Goal: Task Accomplishment & Management: Use online tool/utility

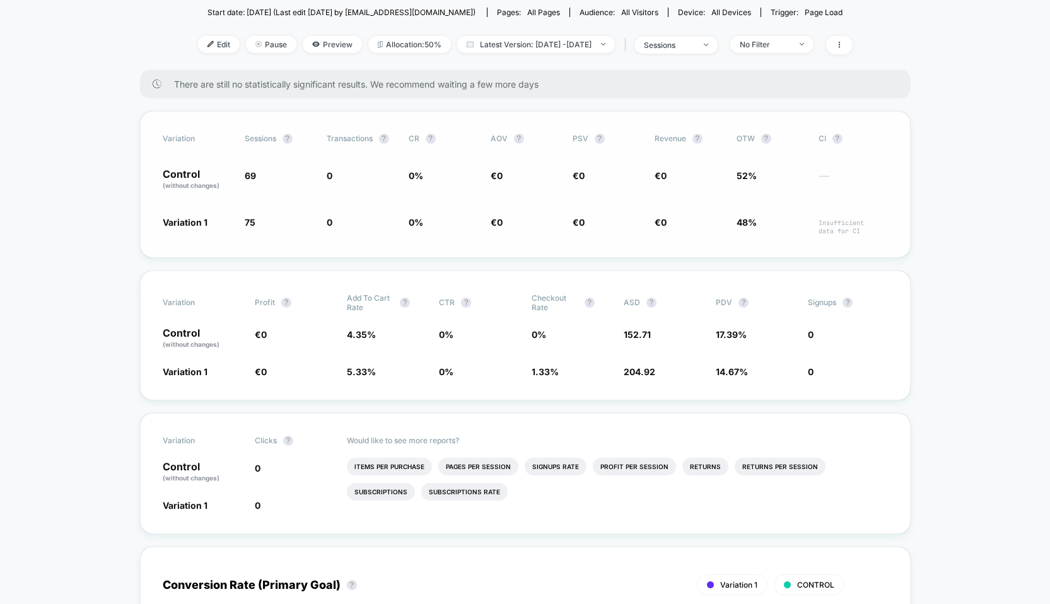
scroll to position [167, 0]
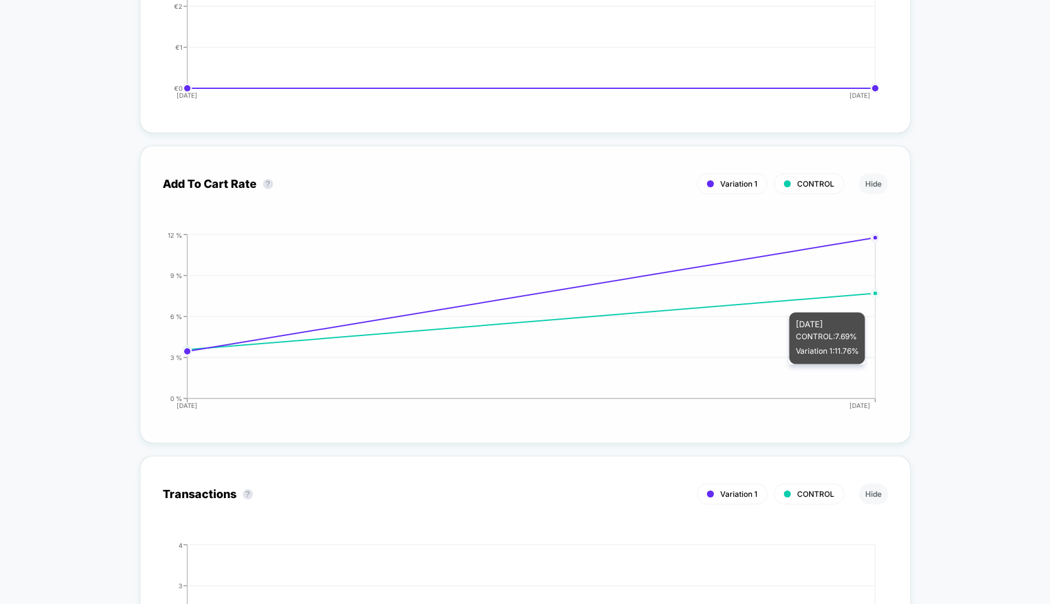
scroll to position [1818, 0]
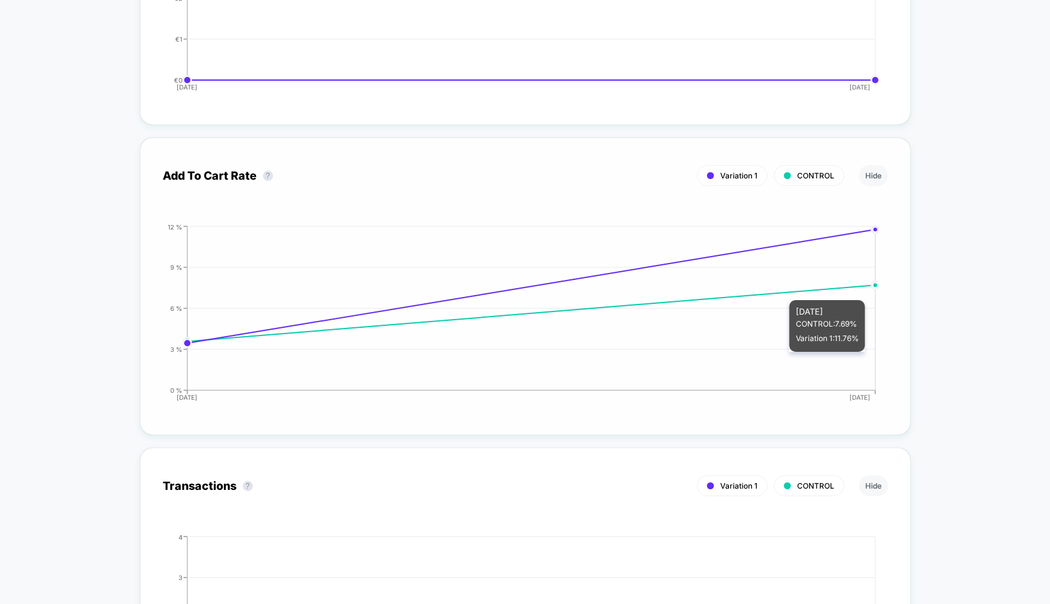
click at [763, 291] on icon at bounding box center [531, 313] width 688 height 56
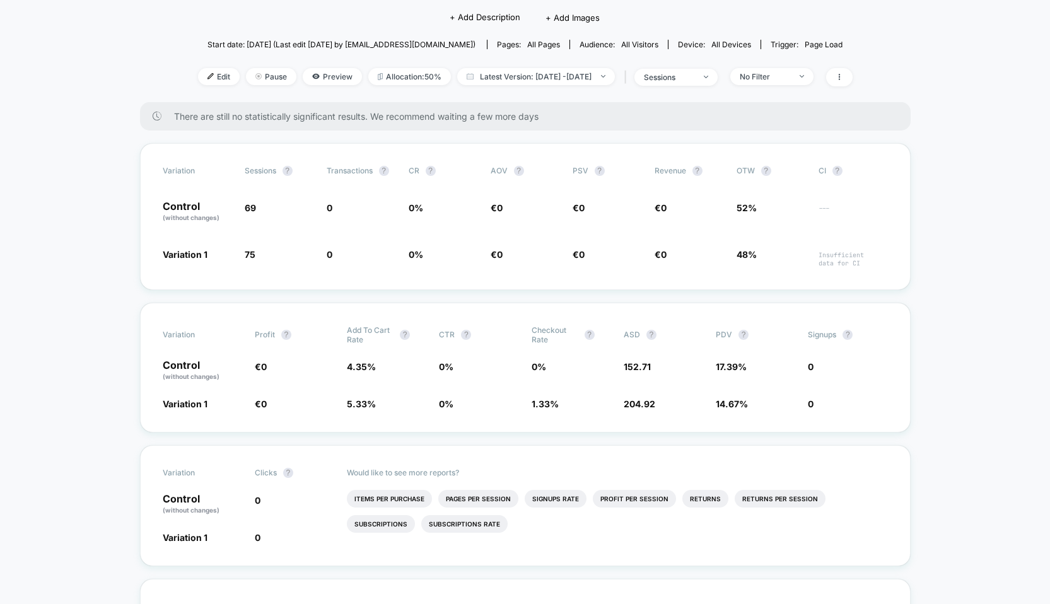
scroll to position [0, 0]
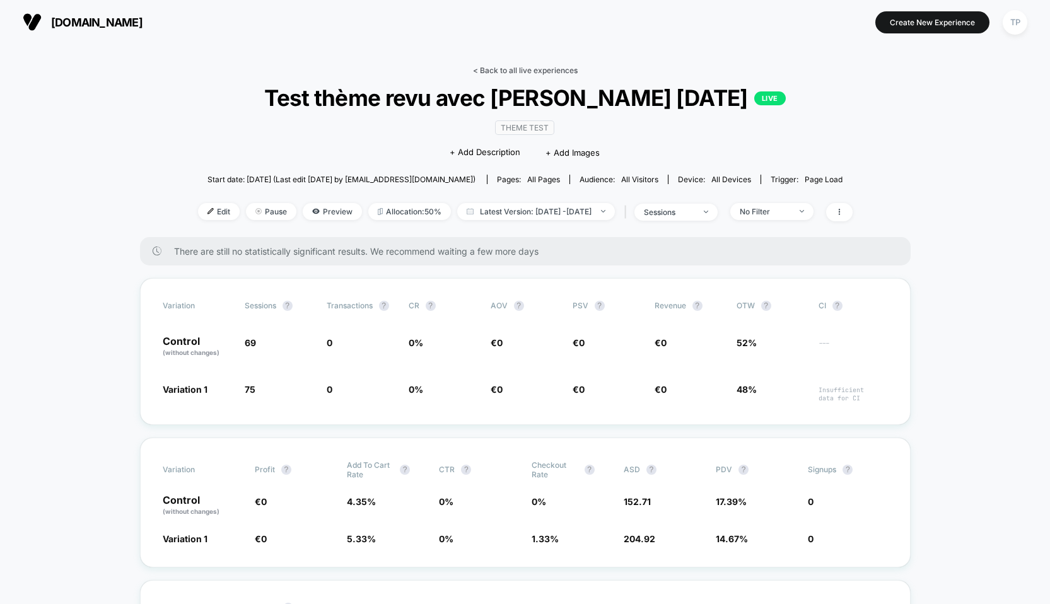
click at [537, 69] on link "< Back to all live experiences" at bounding box center [525, 70] width 105 height 9
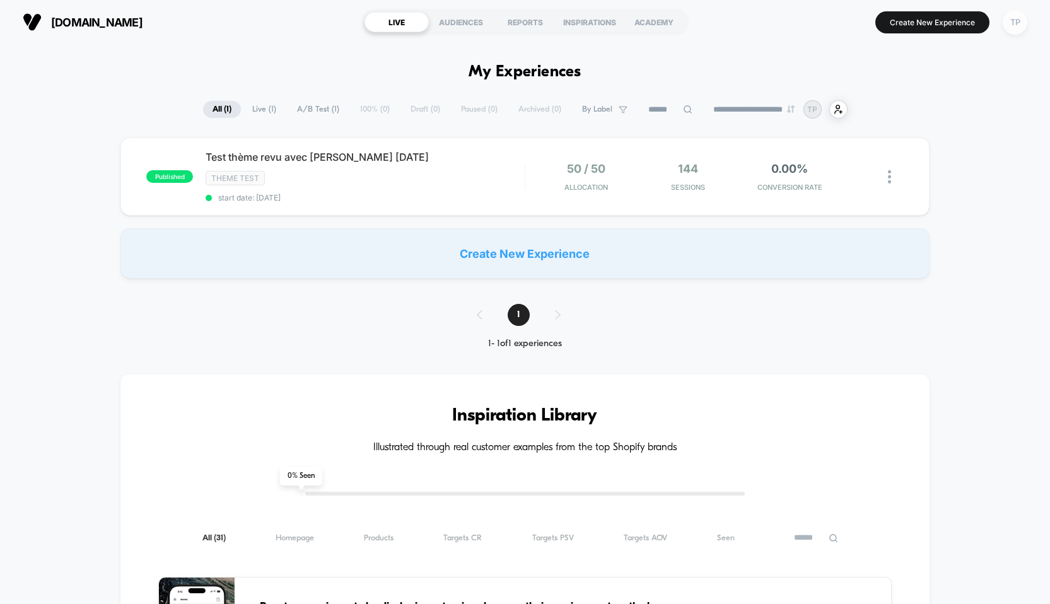
click at [1009, 19] on div "TP" at bounding box center [1015, 22] width 25 height 25
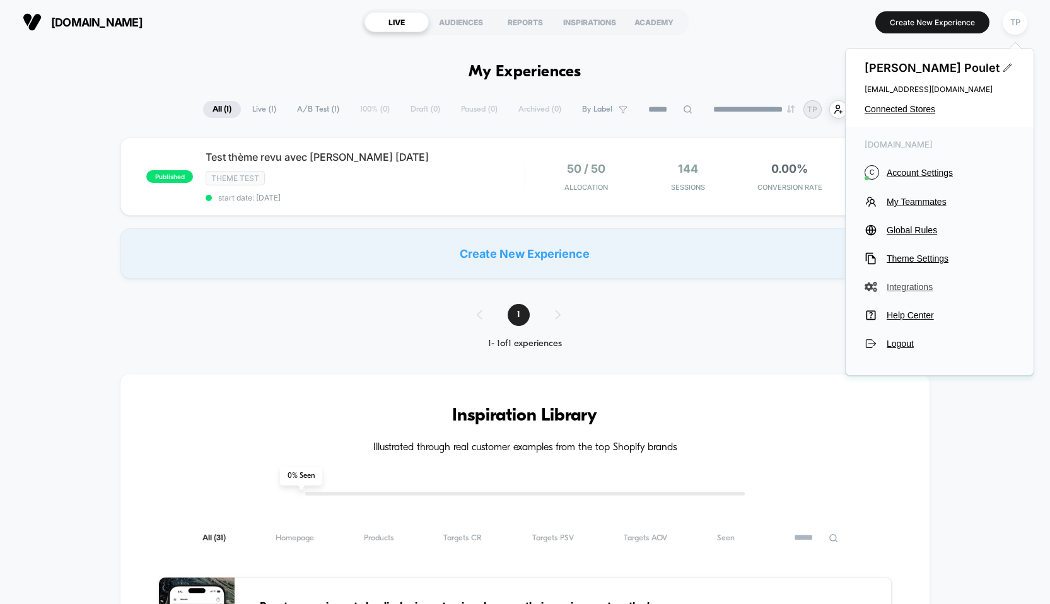
click at [923, 286] on span "Integrations" at bounding box center [951, 287] width 128 height 10
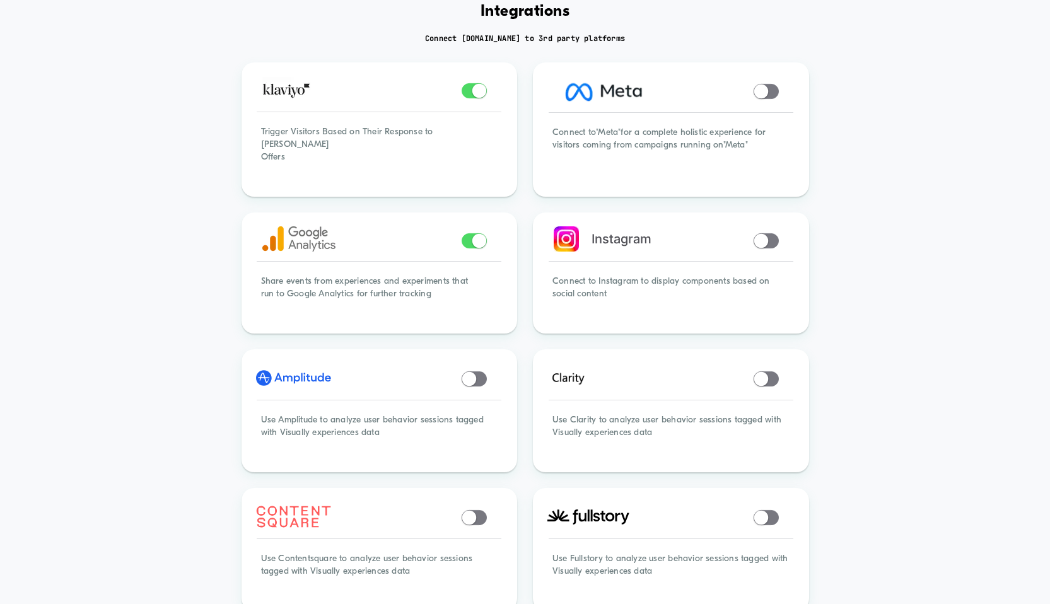
scroll to position [78, 0]
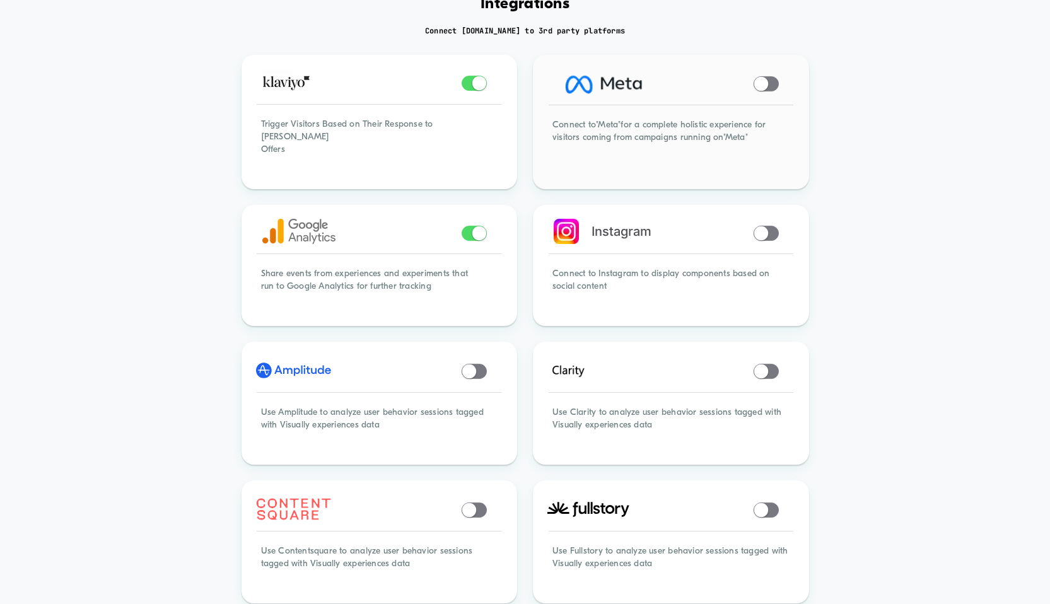
click at [770, 83] on span at bounding box center [766, 83] width 25 height 15
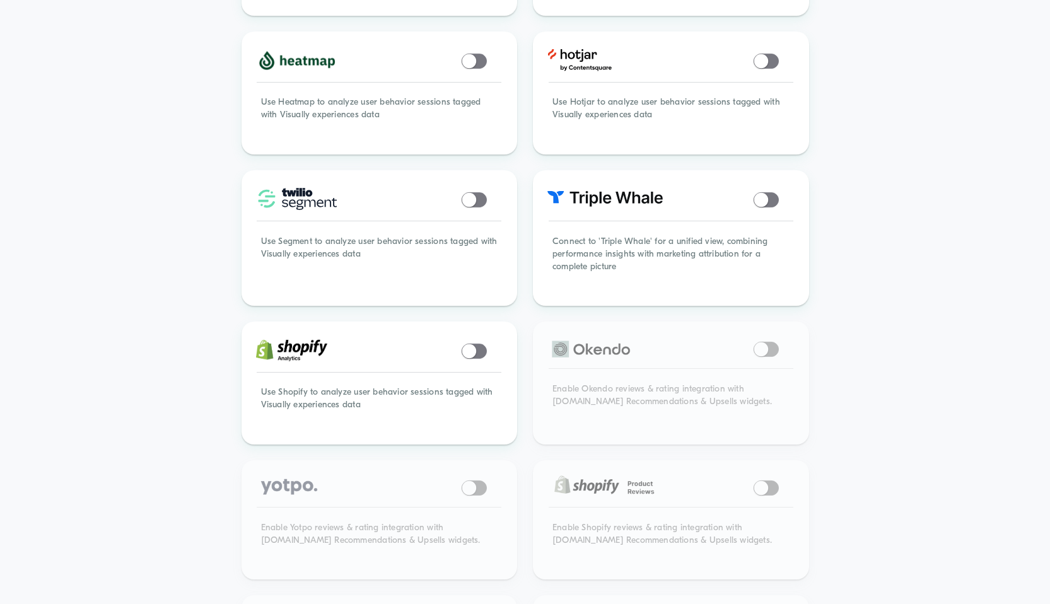
scroll to position [766, 0]
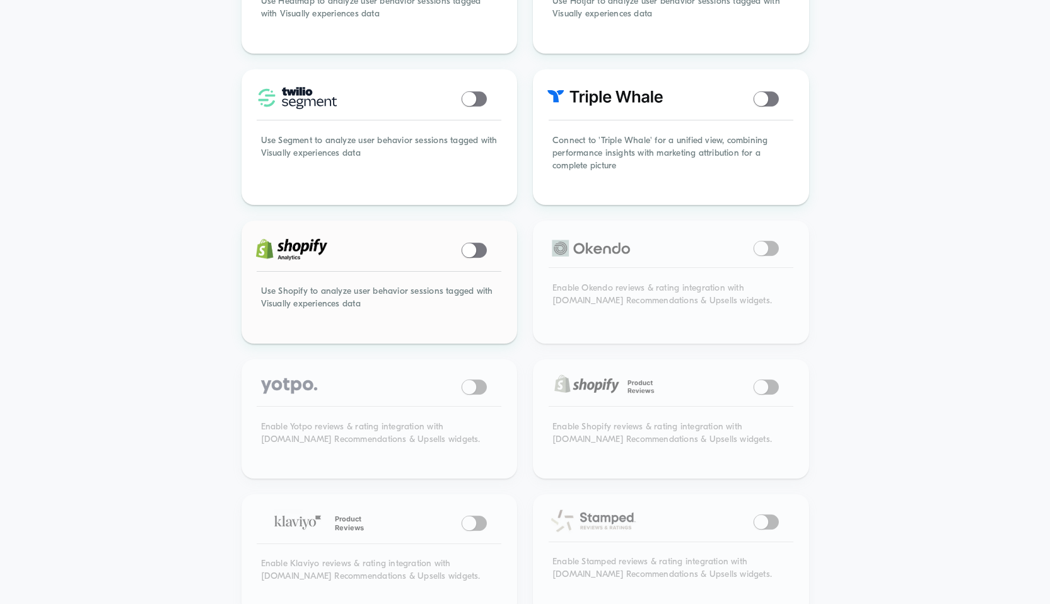
click at [473, 243] on span at bounding box center [469, 250] width 14 height 14
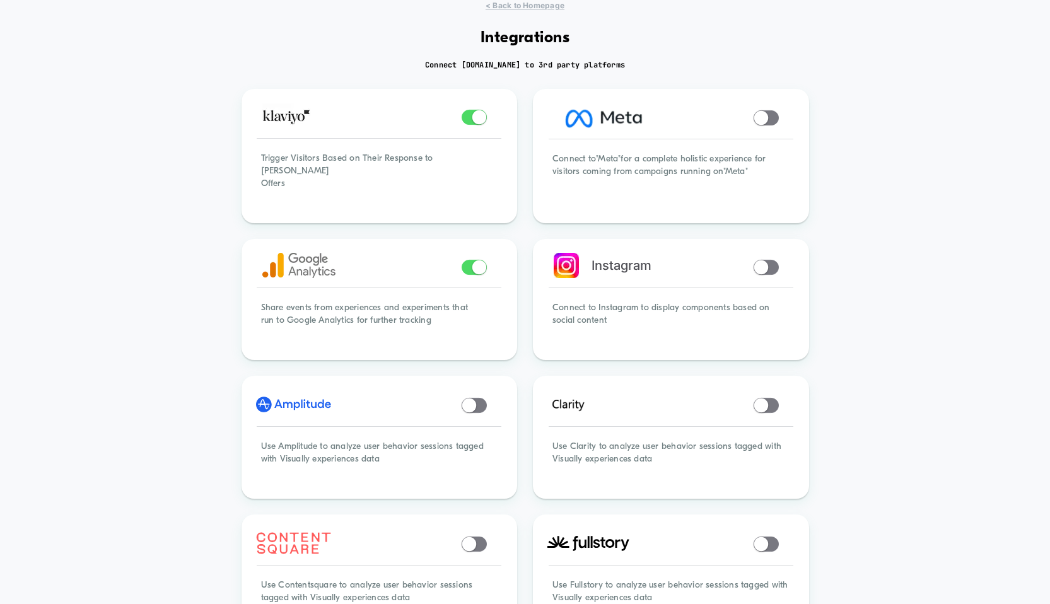
scroll to position [0, 0]
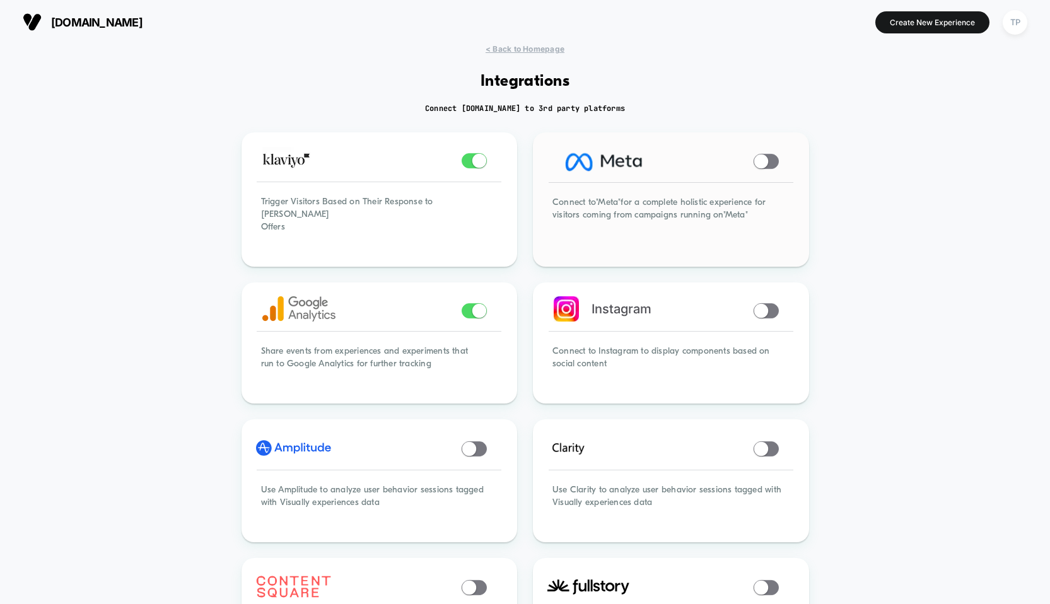
click at [768, 162] on span at bounding box center [761, 162] width 14 height 14
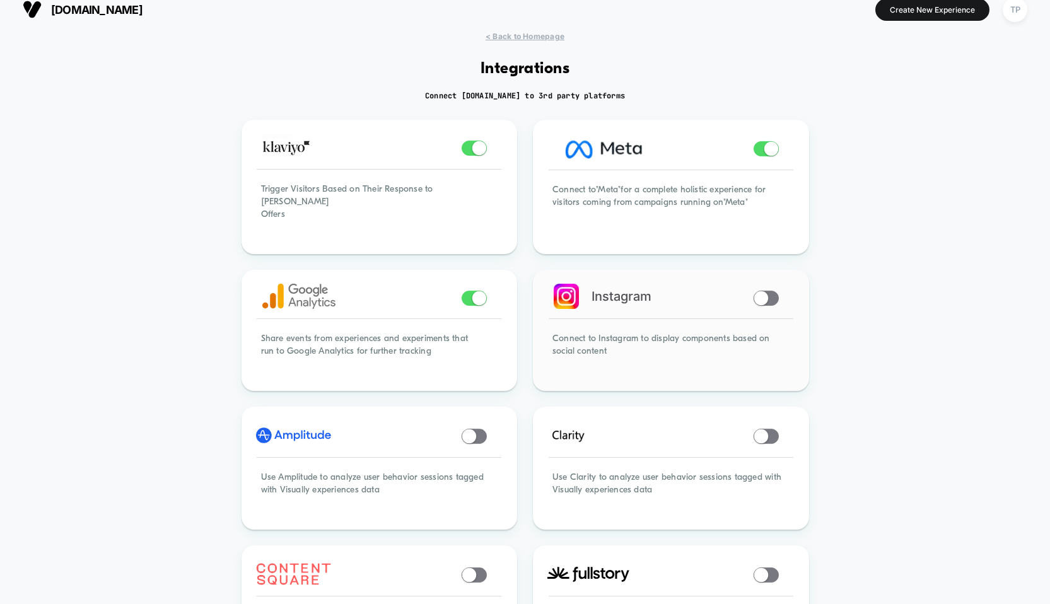
click at [770, 291] on span at bounding box center [766, 298] width 25 height 15
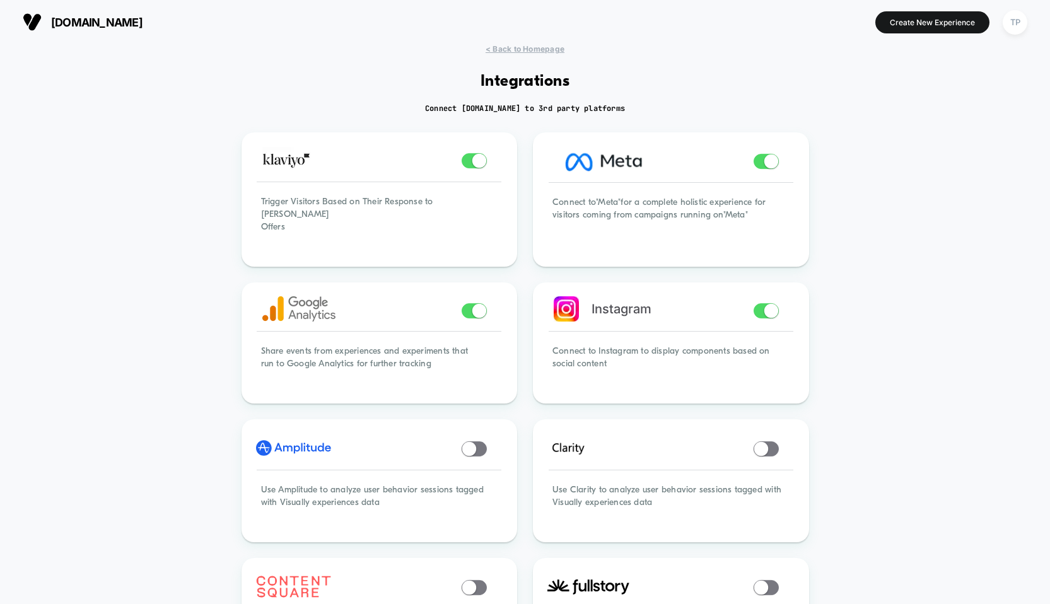
click at [88, 20] on span "[DOMAIN_NAME]" at bounding box center [96, 22] width 91 height 13
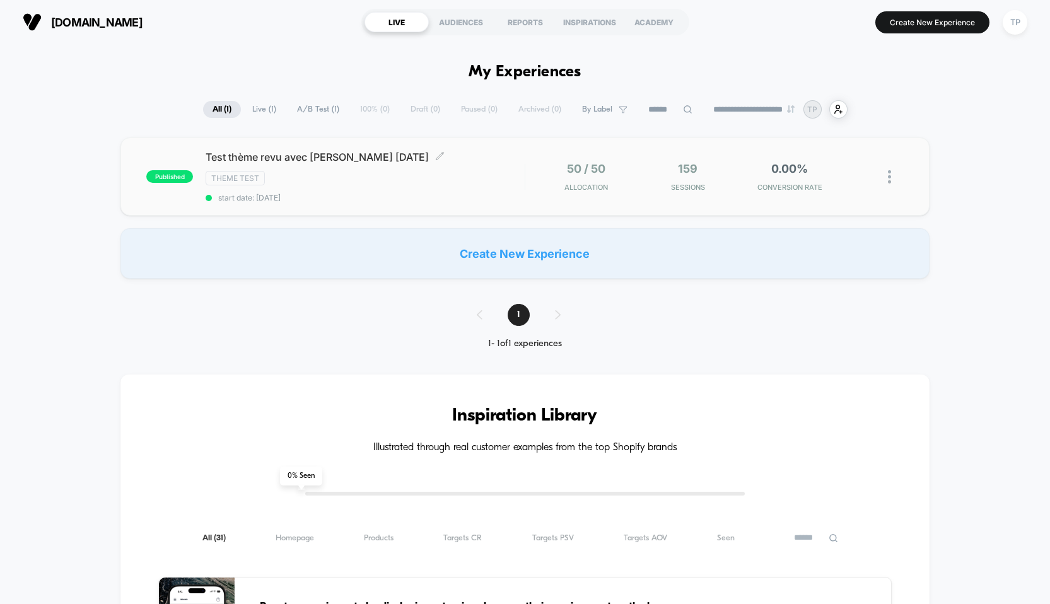
click at [331, 156] on span "Test thème revu avec Marie 27.09.2025 Click to edit experience details" at bounding box center [365, 157] width 319 height 13
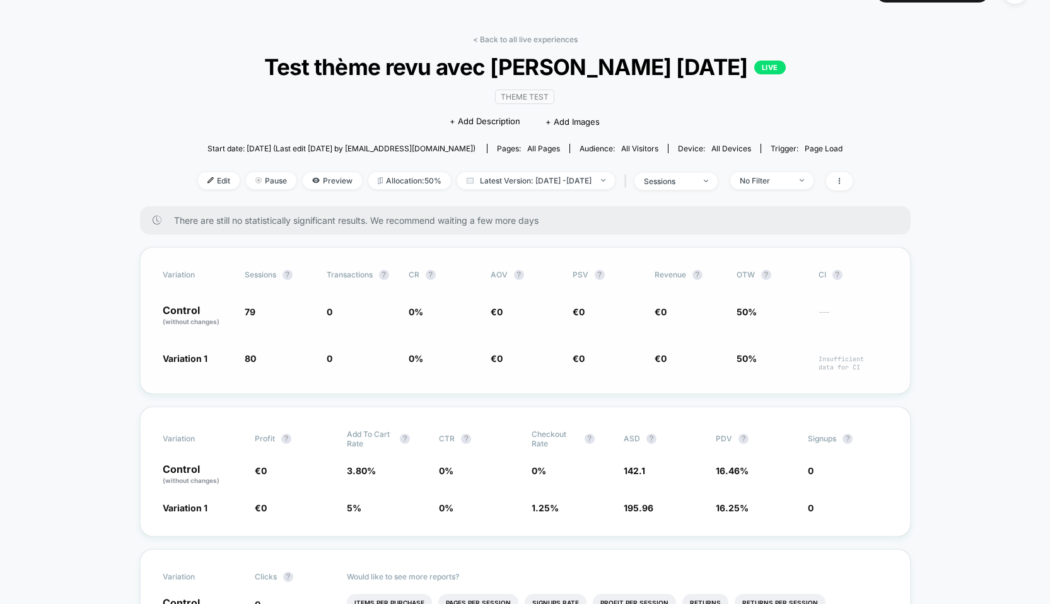
scroll to position [32, 0]
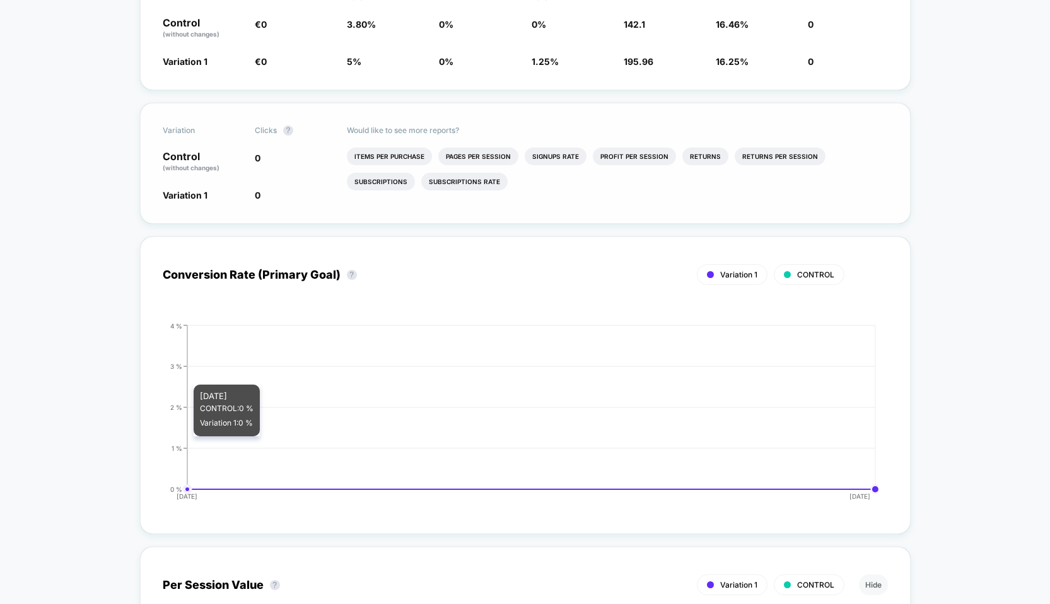
scroll to position [479, 0]
